Goal: Task Accomplishment & Management: Complete application form

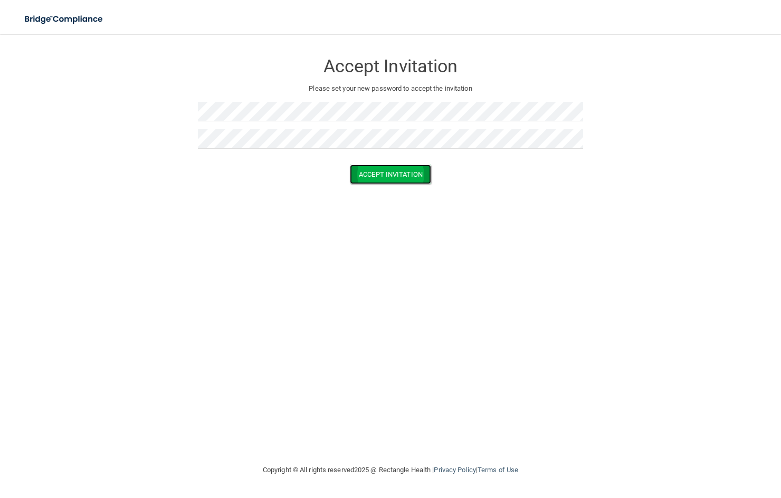
click at [390, 176] on button "Accept Invitation" at bounding box center [390, 175] width 81 height 20
click at [373, 190] on button "Accept Invitation" at bounding box center [390, 190] width 81 height 20
click at [252, 150] on div at bounding box center [390, 142] width 385 height 27
click at [401, 171] on button "Accept Invitation" at bounding box center [390, 175] width 81 height 20
click at [414, 166] on p "Token is invalid or blank." at bounding box center [390, 165] width 385 height 13
